Goal: Information Seeking & Learning: Learn about a topic

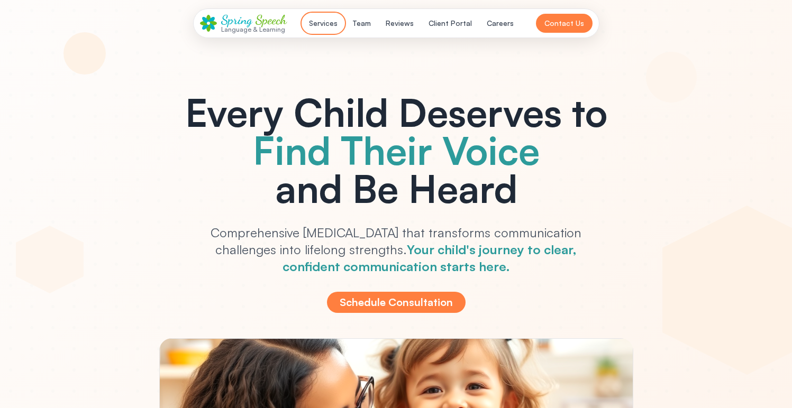
click at [328, 20] on button "Services" at bounding box center [323, 23] width 41 height 19
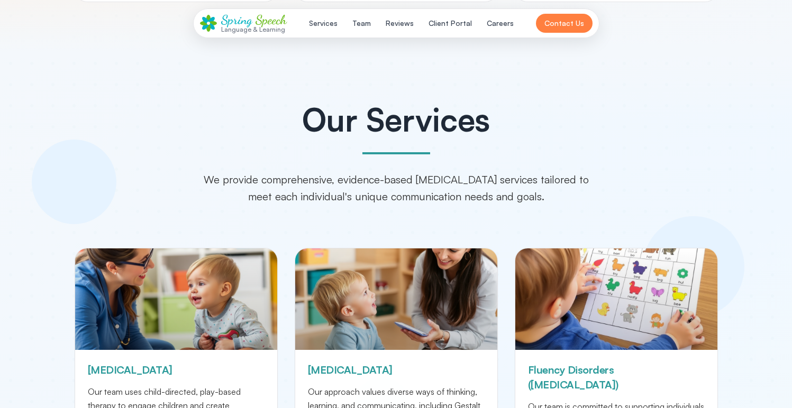
click at [275, 23] on span "Speech" at bounding box center [270, 19] width 31 height 15
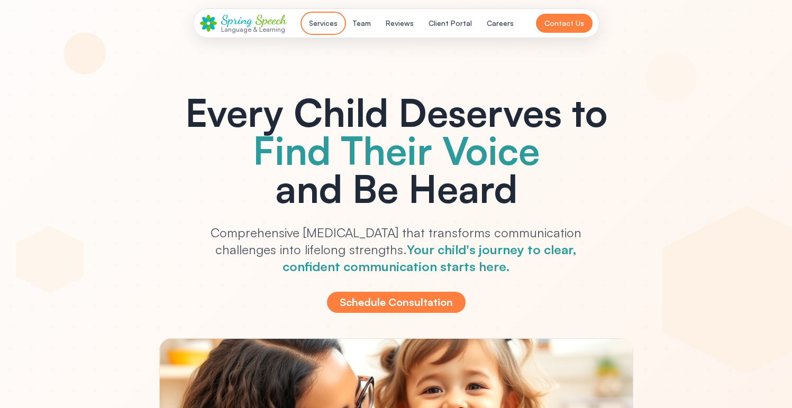
click at [316, 24] on button "Services" at bounding box center [323, 23] width 41 height 19
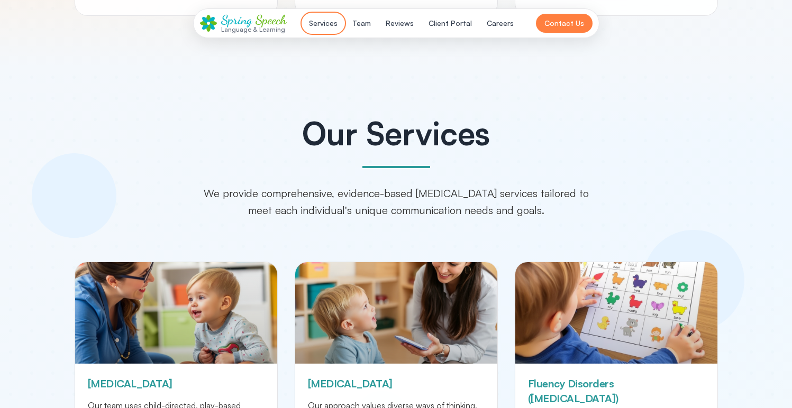
scroll to position [1338, 0]
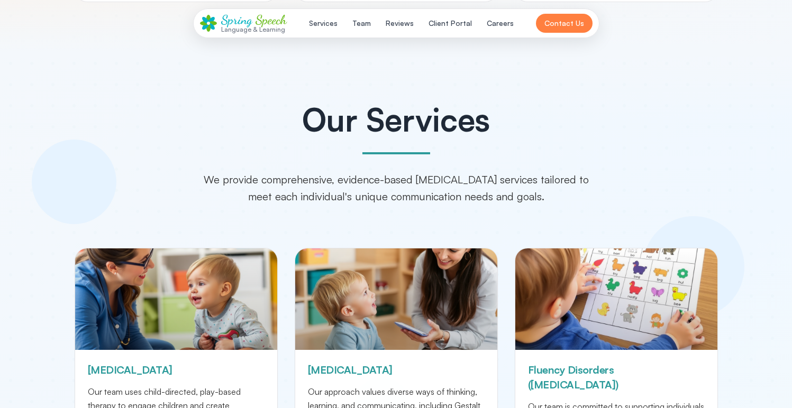
click at [251, 22] on span "Spring" at bounding box center [236, 19] width 31 height 15
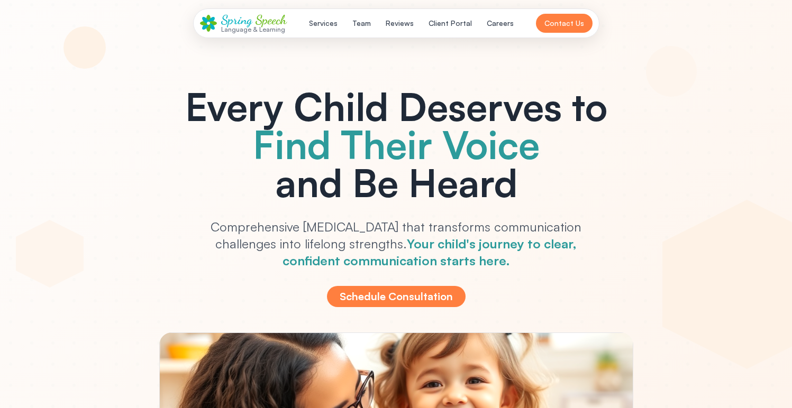
scroll to position [0, 0]
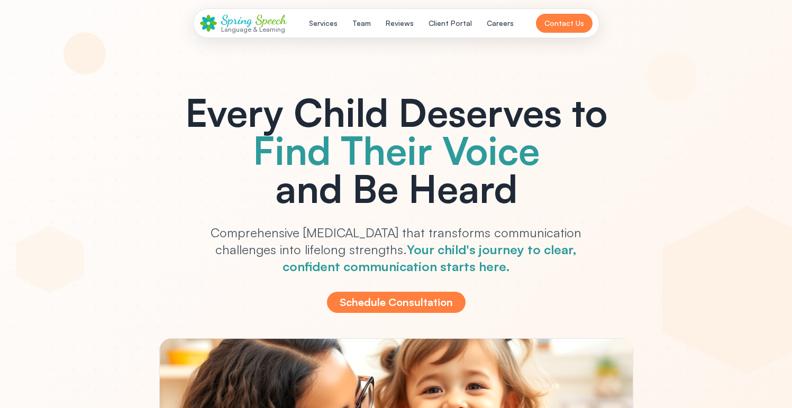
click at [61, 242] on div at bounding box center [396, 322] width 792 height 645
click at [336, 21] on button "Services" at bounding box center [323, 23] width 41 height 19
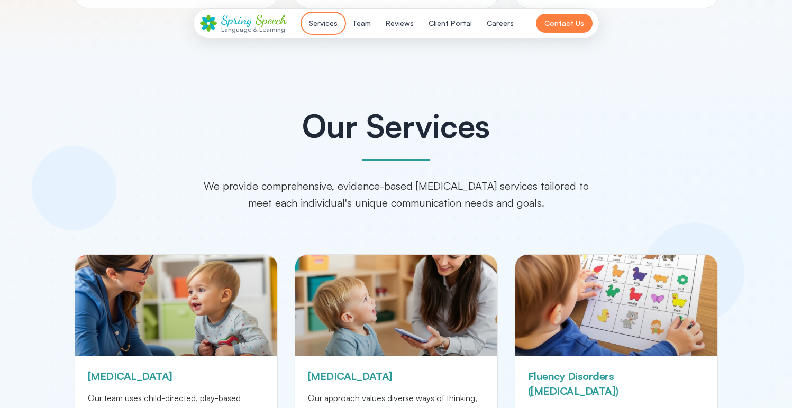
scroll to position [1338, 0]
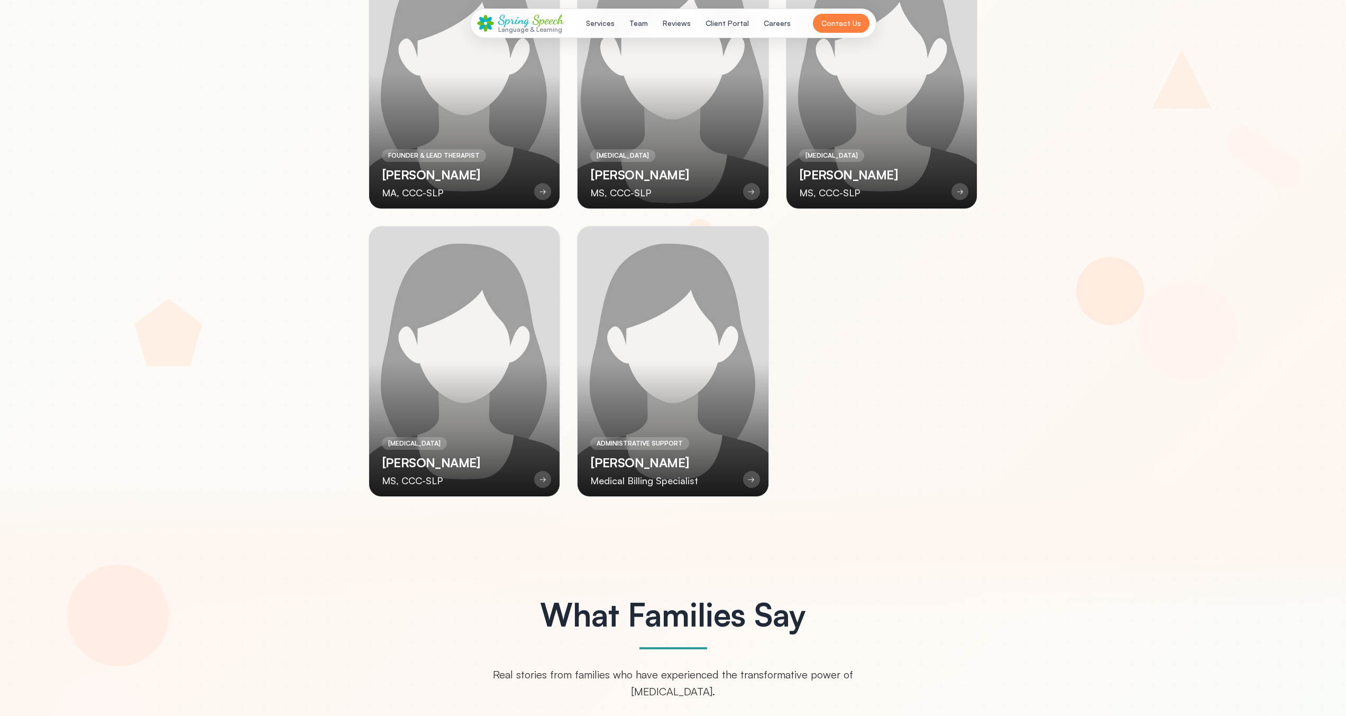
scroll to position [2842, 0]
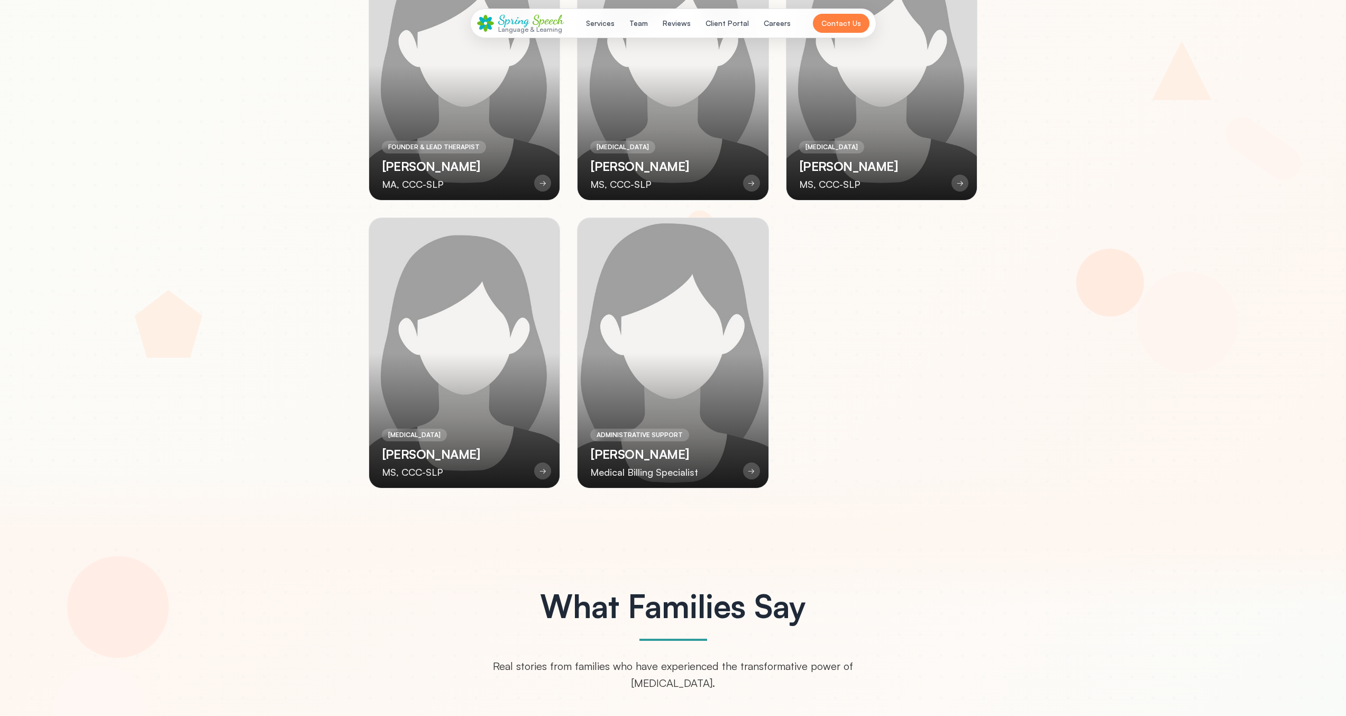
click at [645, 319] on div at bounding box center [673, 353] width 191 height 270
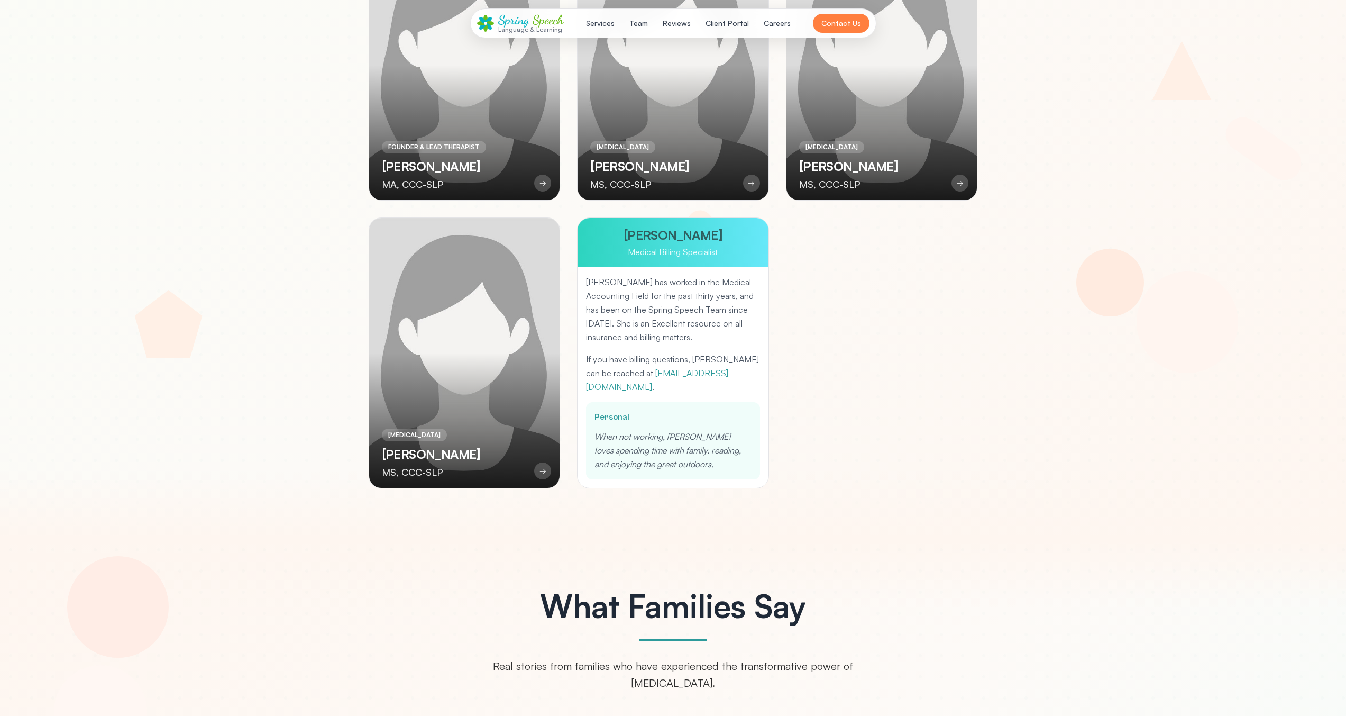
click at [648, 320] on p "[PERSON_NAME] has worked in the Medical Accounting Field for the past thirty ye…" at bounding box center [673, 309] width 174 height 69
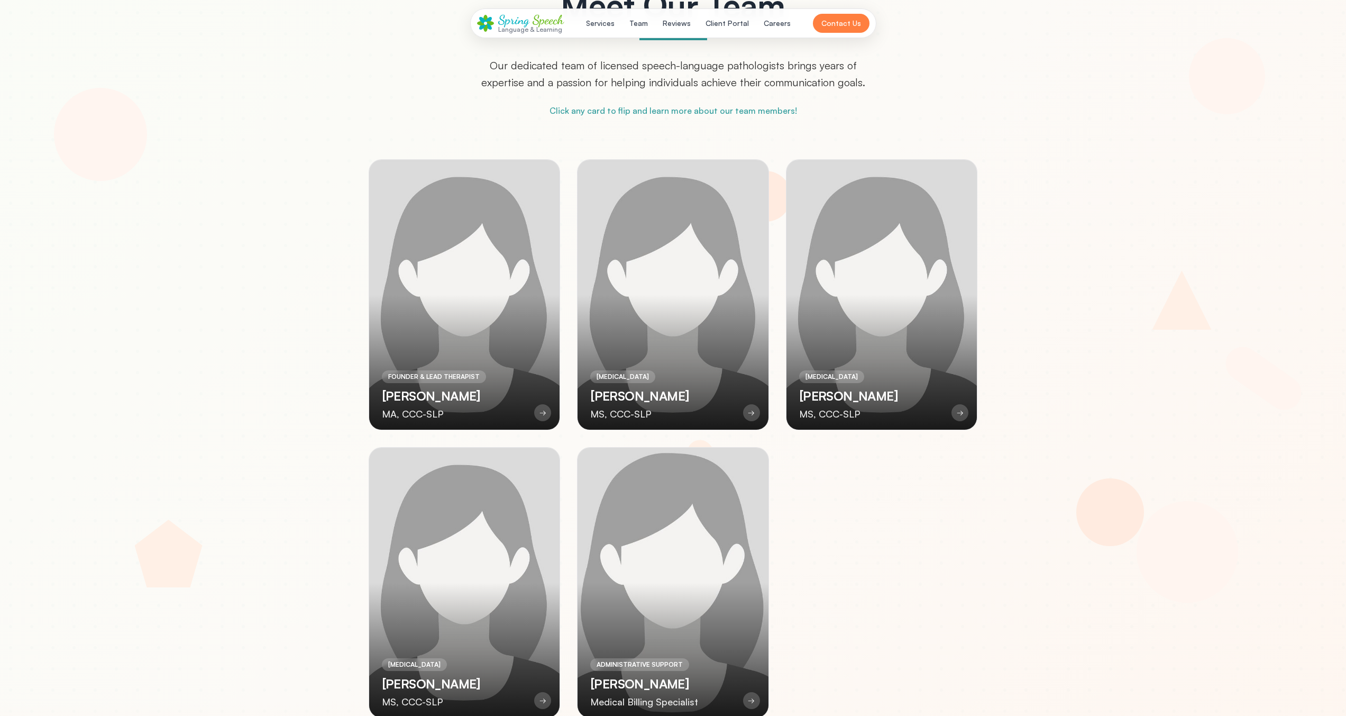
scroll to position [2511, 0]
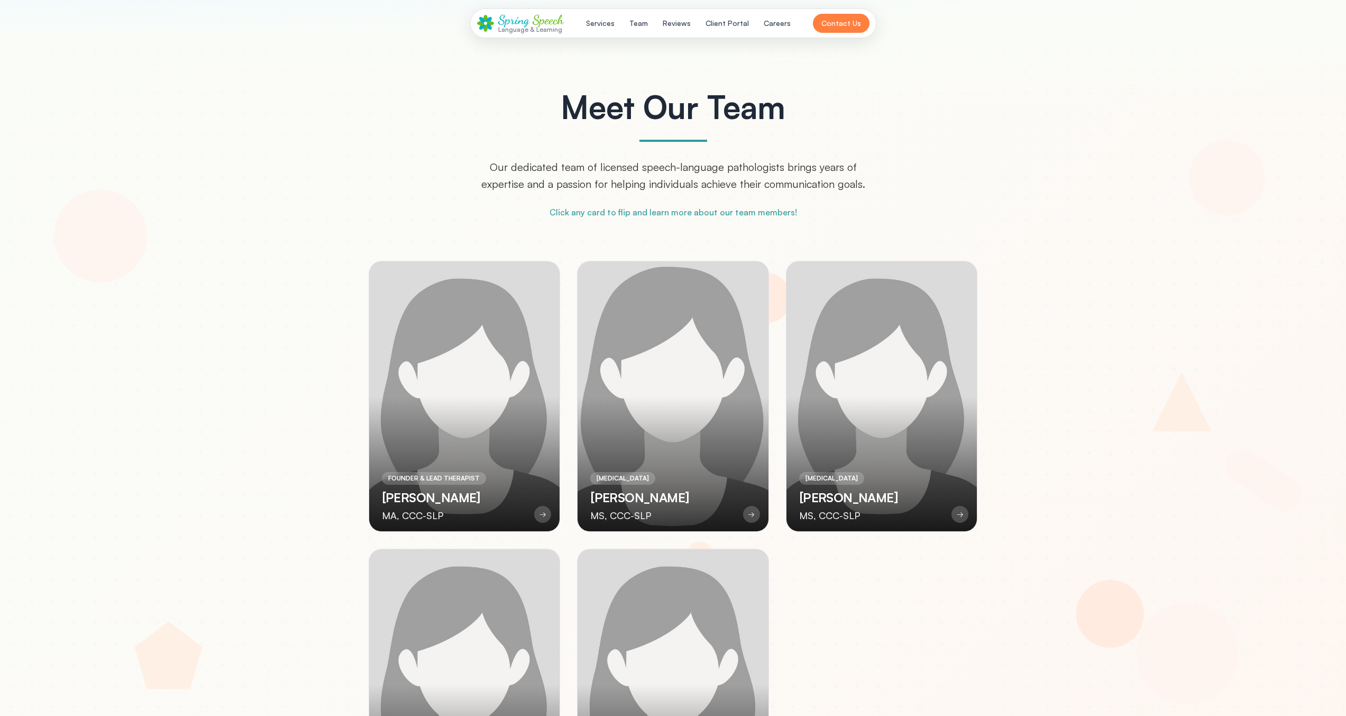
click at [603, 320] on div at bounding box center [673, 396] width 191 height 270
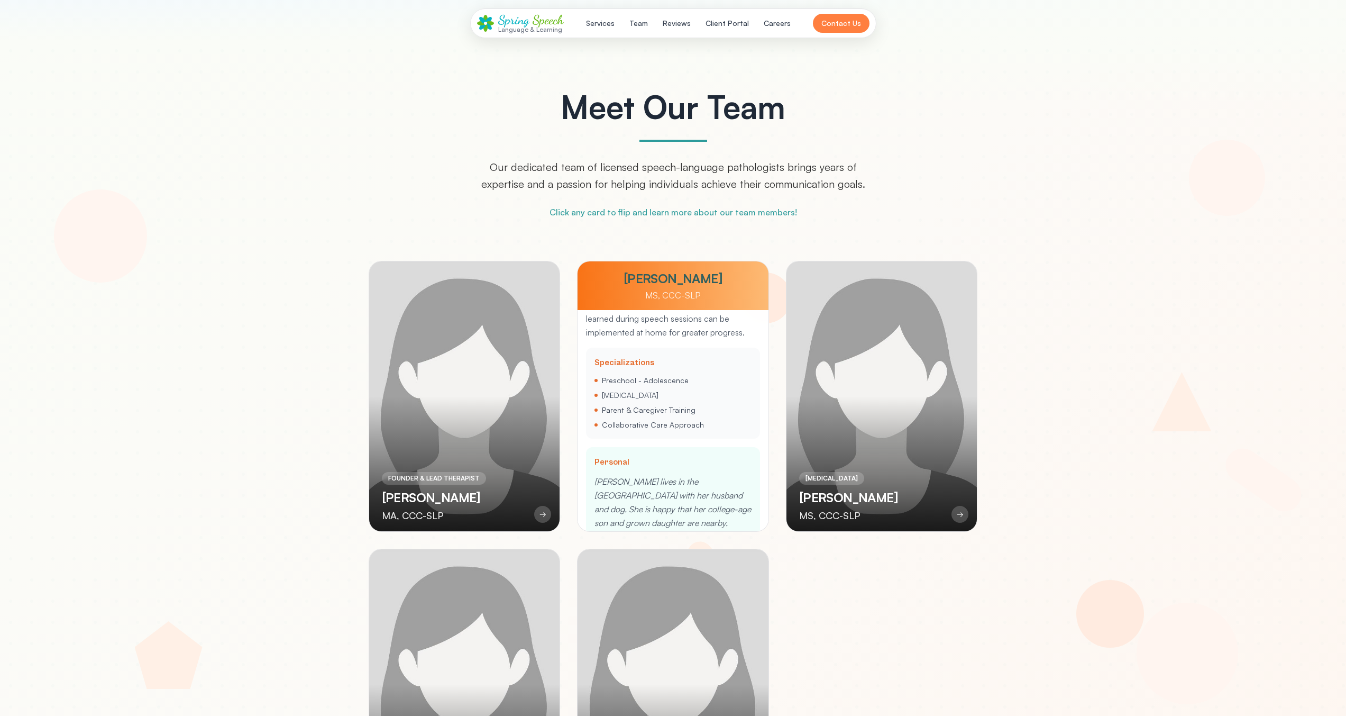
scroll to position [278, 0]
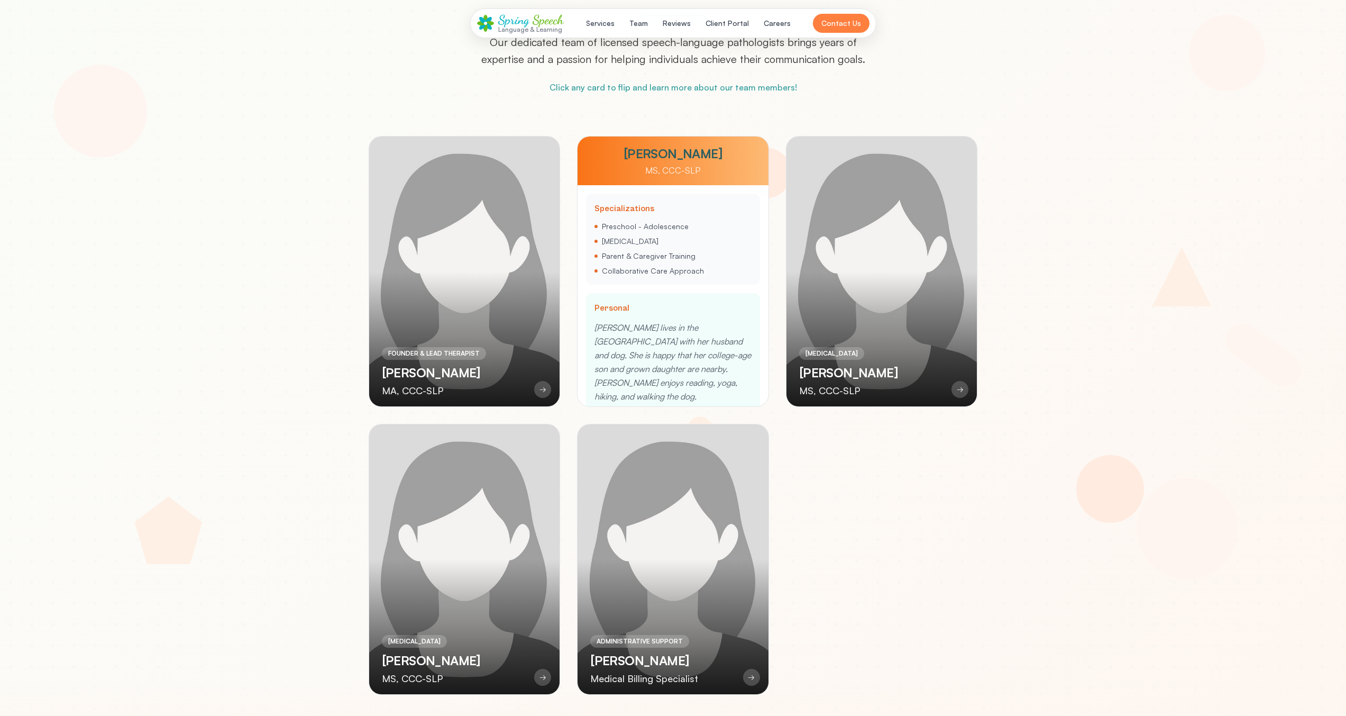
click at [603, 321] on p "[PERSON_NAME] lives in the [GEOGRAPHIC_DATA] with her husband and dog. She is h…" at bounding box center [673, 362] width 157 height 83
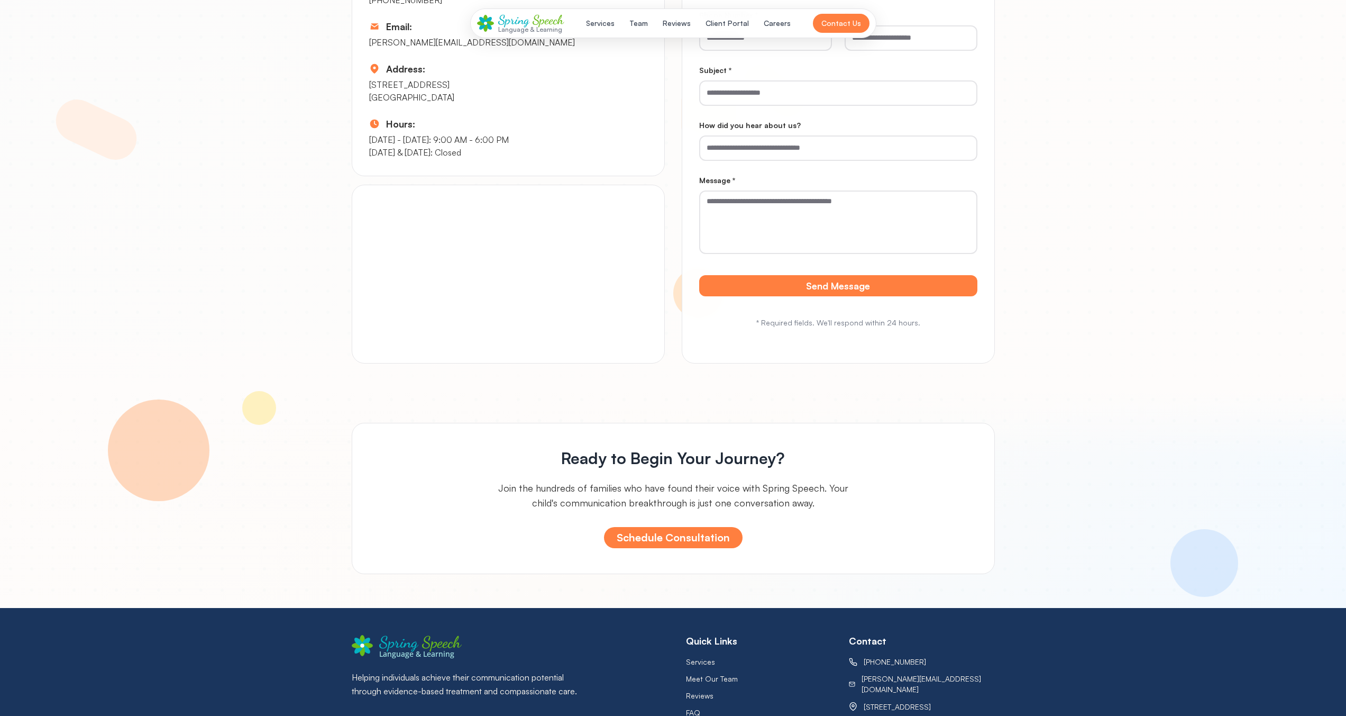
scroll to position [5250, 0]
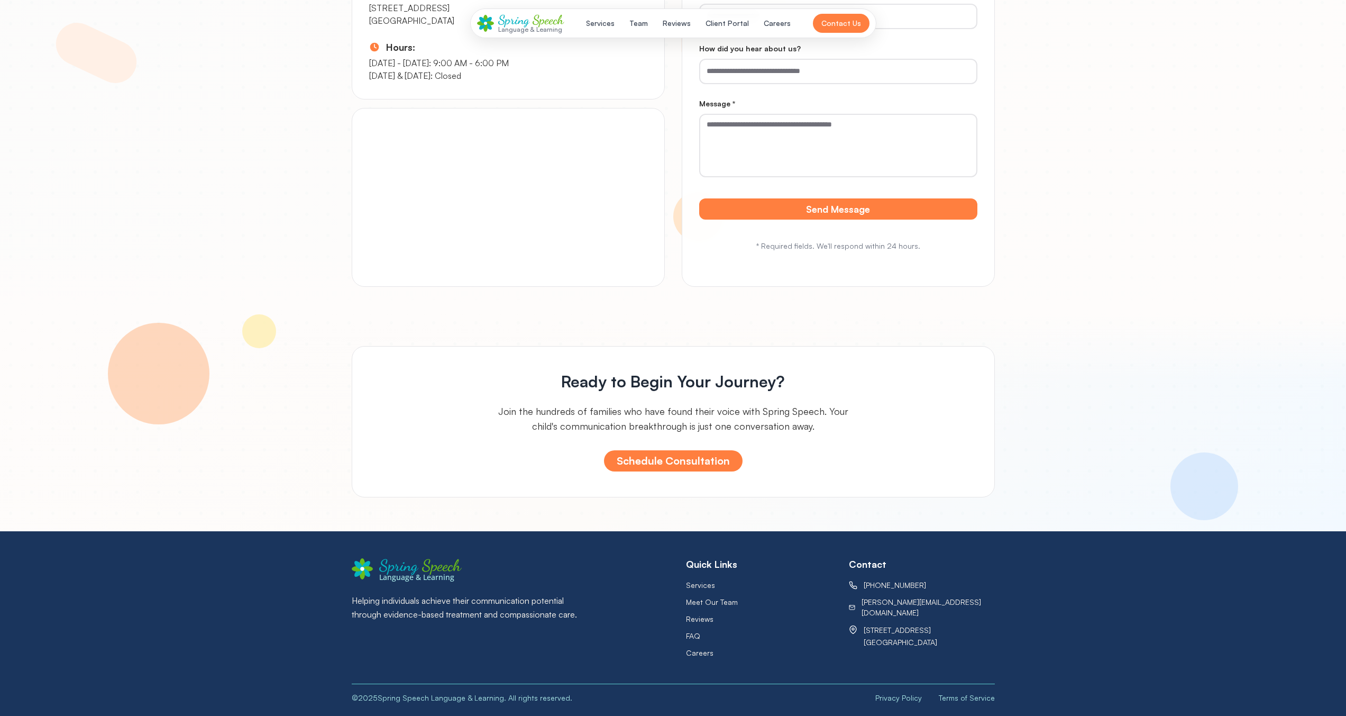
click at [1292, 715] on div at bounding box center [673, 716] width 1346 height 0
click at [762, 382] on h3 "Ready to Begin Your Journey?" at bounding box center [673, 381] width 591 height 19
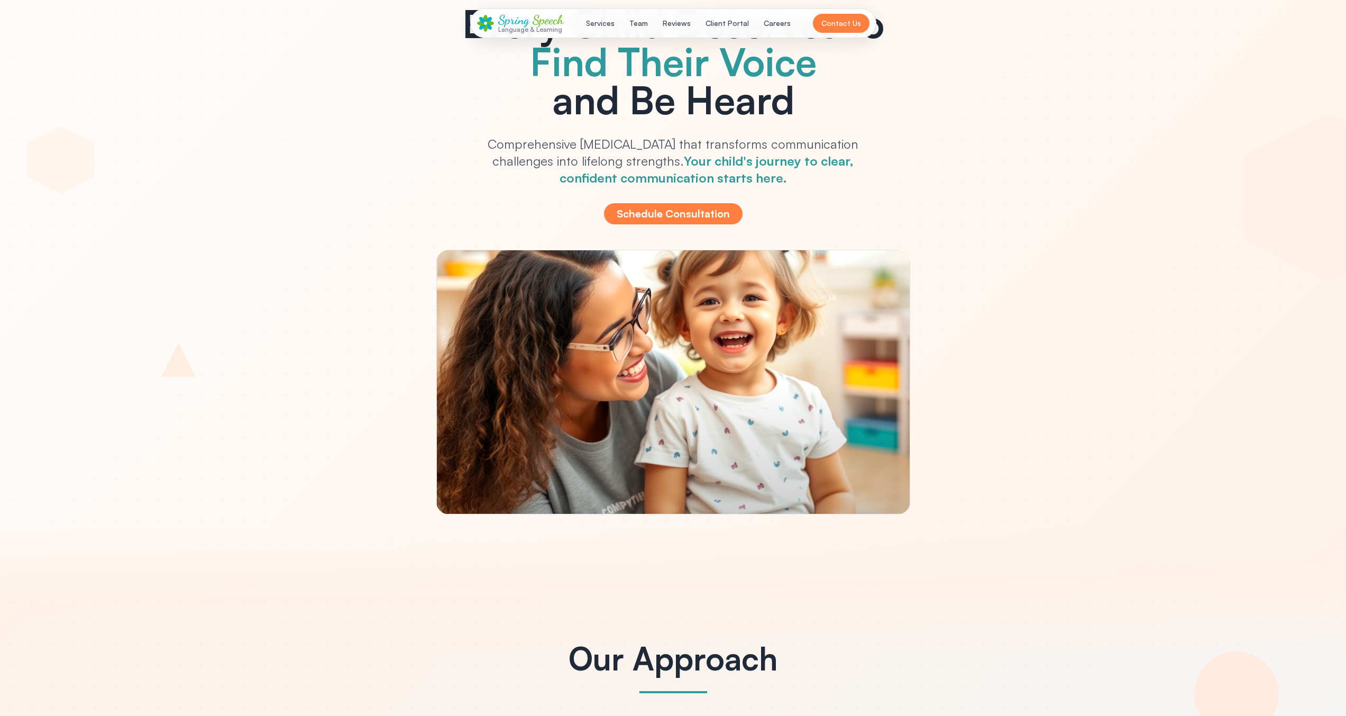
scroll to position [0, 0]
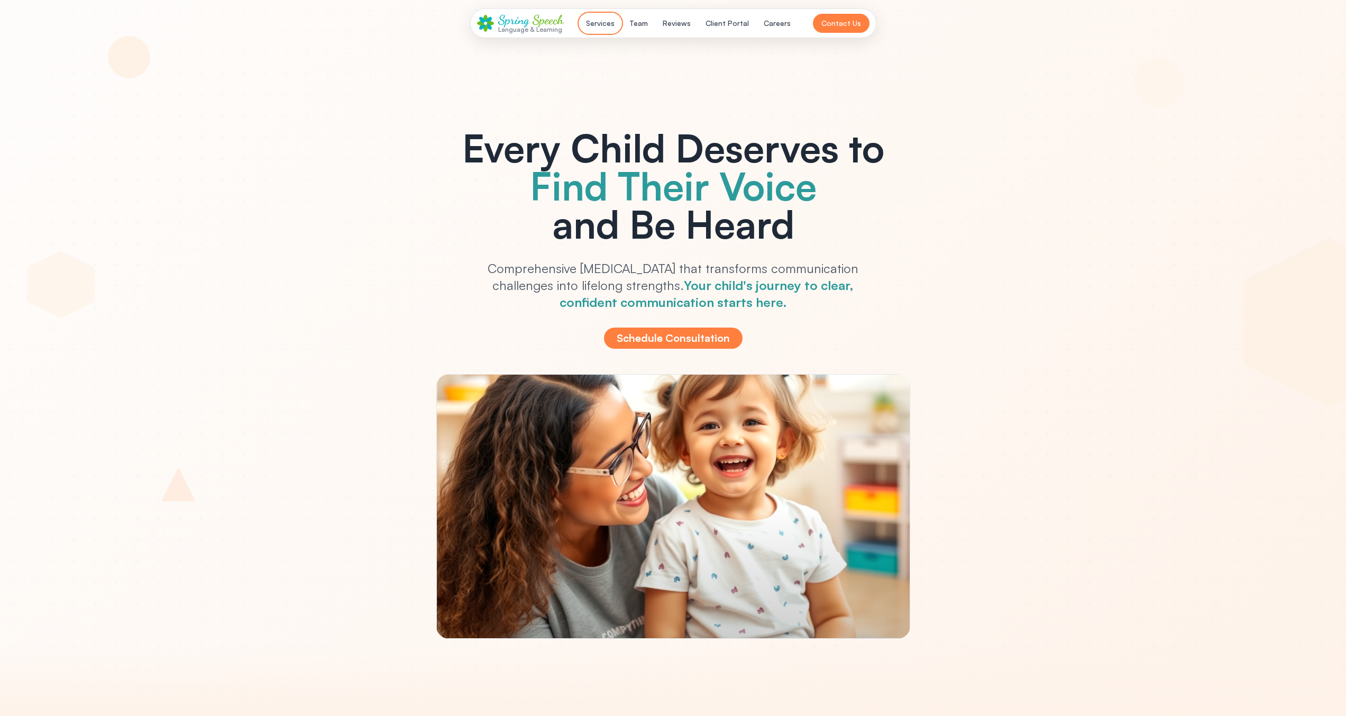
click at [605, 31] on button "Services" at bounding box center [600, 23] width 41 height 19
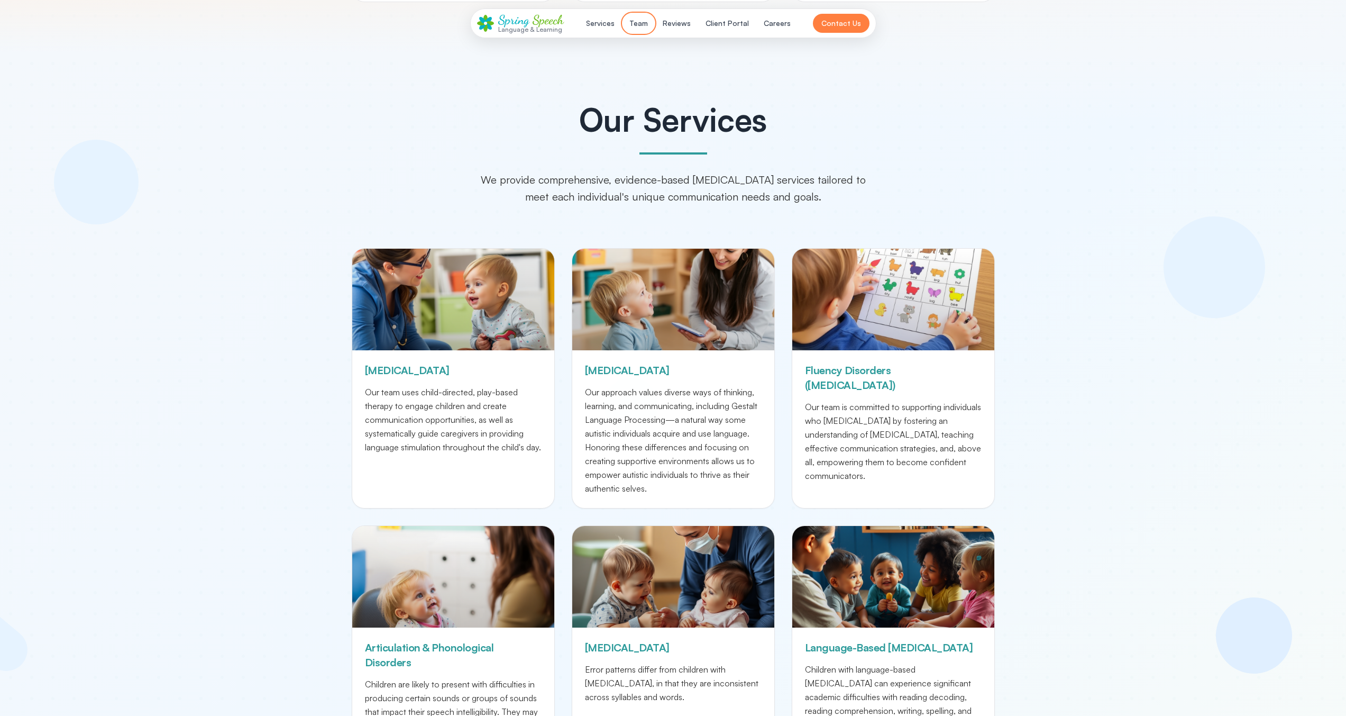
click at [640, 26] on button "Team" at bounding box center [638, 23] width 31 height 19
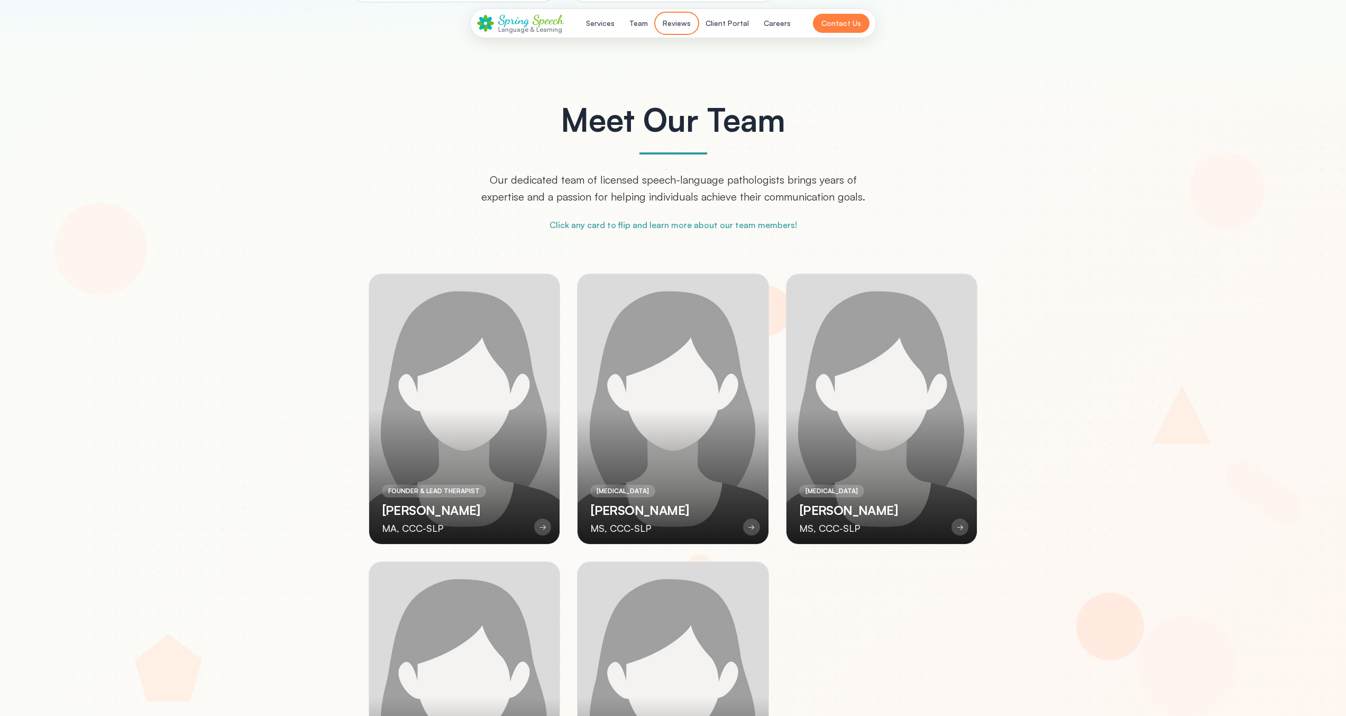
click at [671, 26] on button "Reviews" at bounding box center [676, 23] width 41 height 19
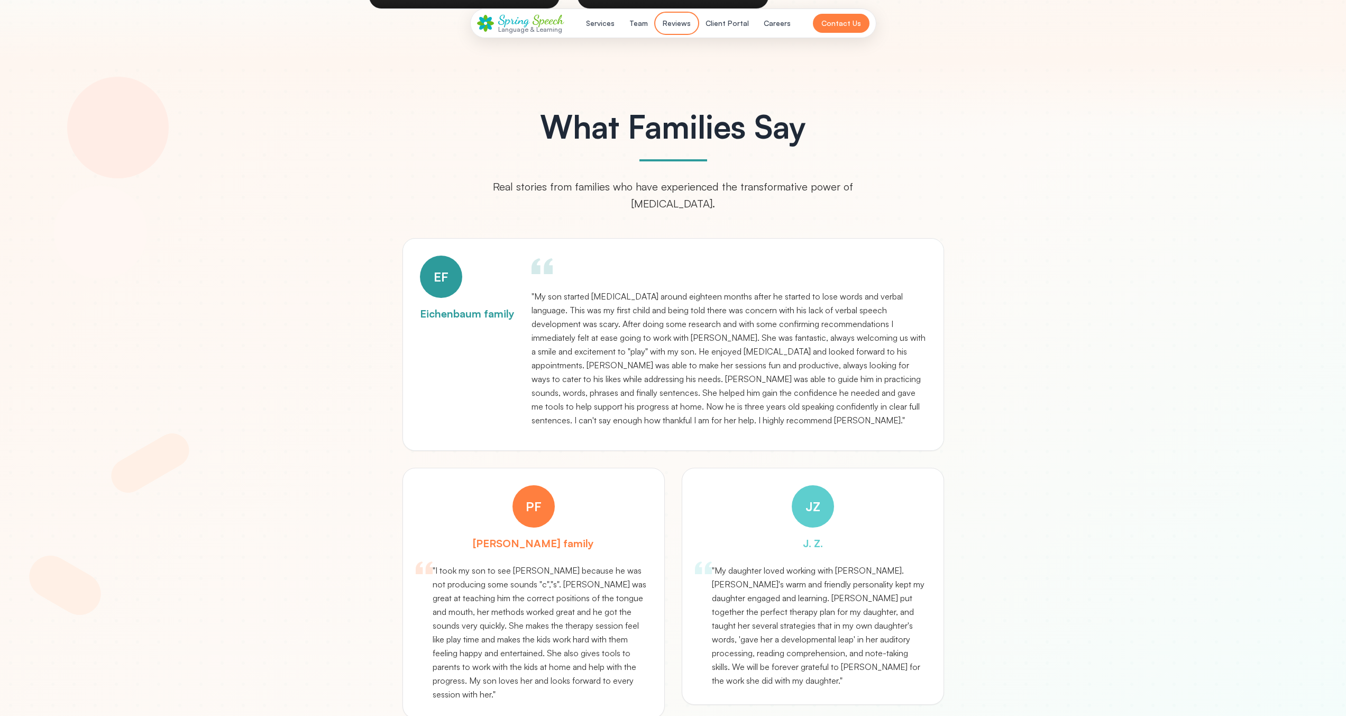
scroll to position [3328, 0]
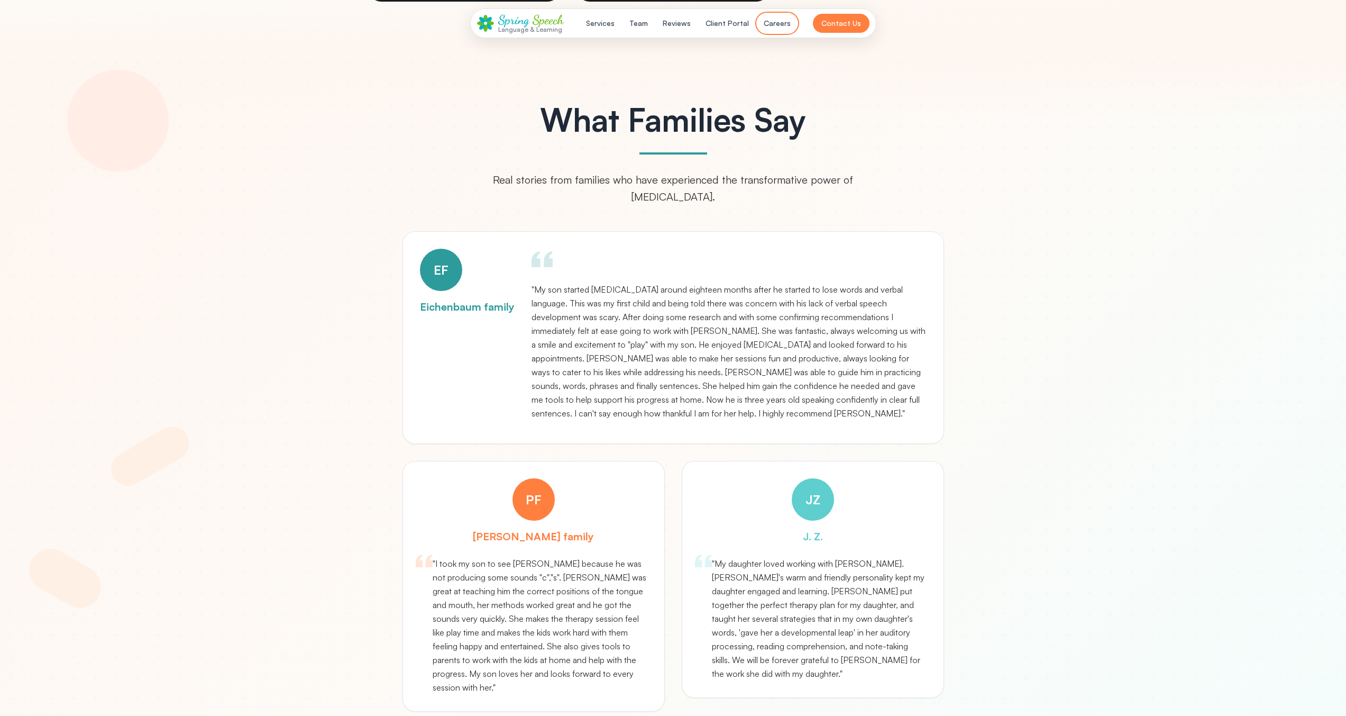
click at [780, 23] on button "Careers" at bounding box center [777, 23] width 40 height 19
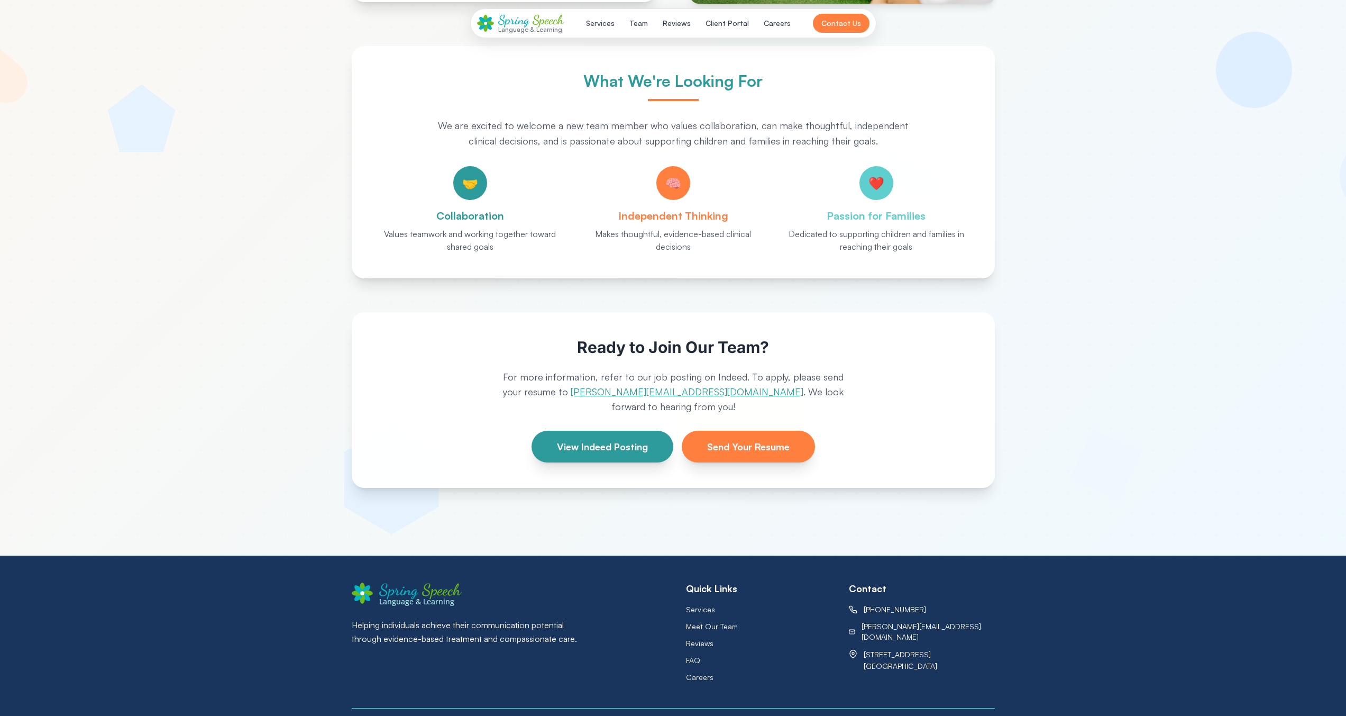
scroll to position [489, 0]
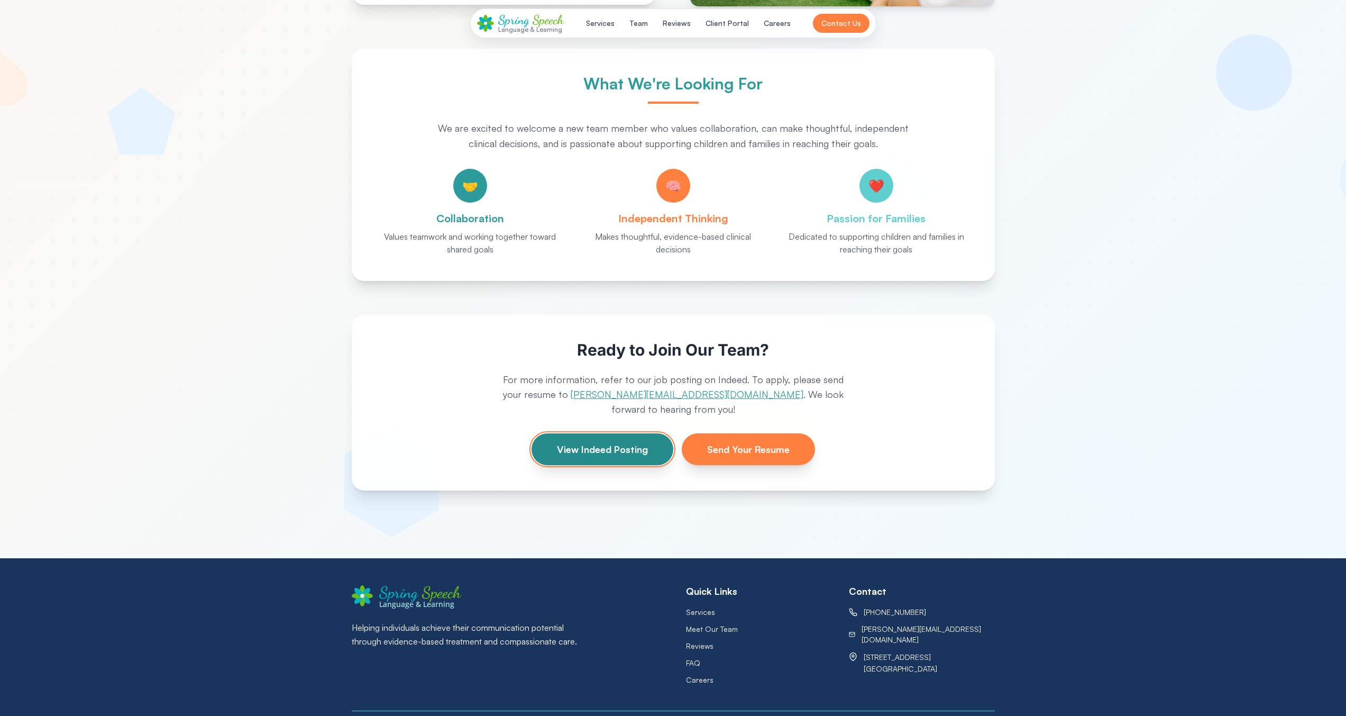
click at [625, 447] on button "View Indeed Posting" at bounding box center [603, 449] width 142 height 32
click at [494, 364] on div "Ready to Join Our Team? For more information, refer to our job posting on Indee…" at bounding box center [673, 403] width 643 height 176
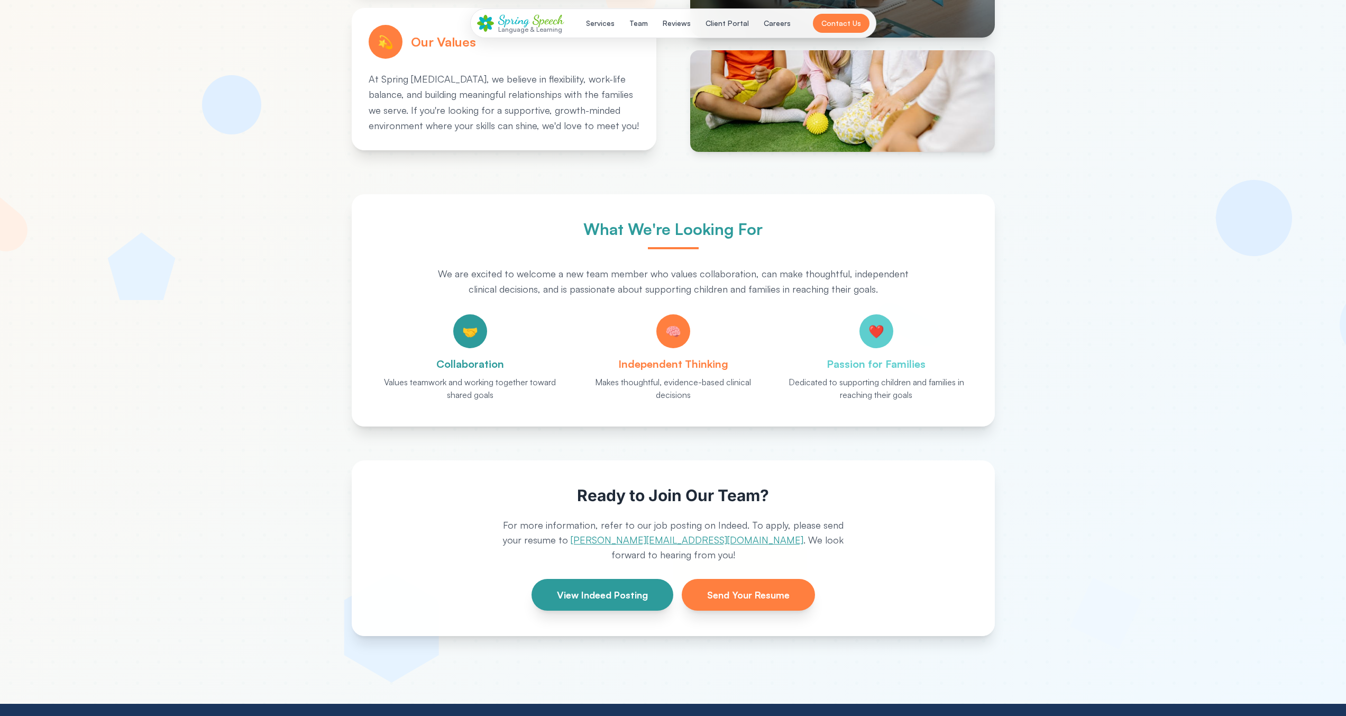
scroll to position [501, 0]
